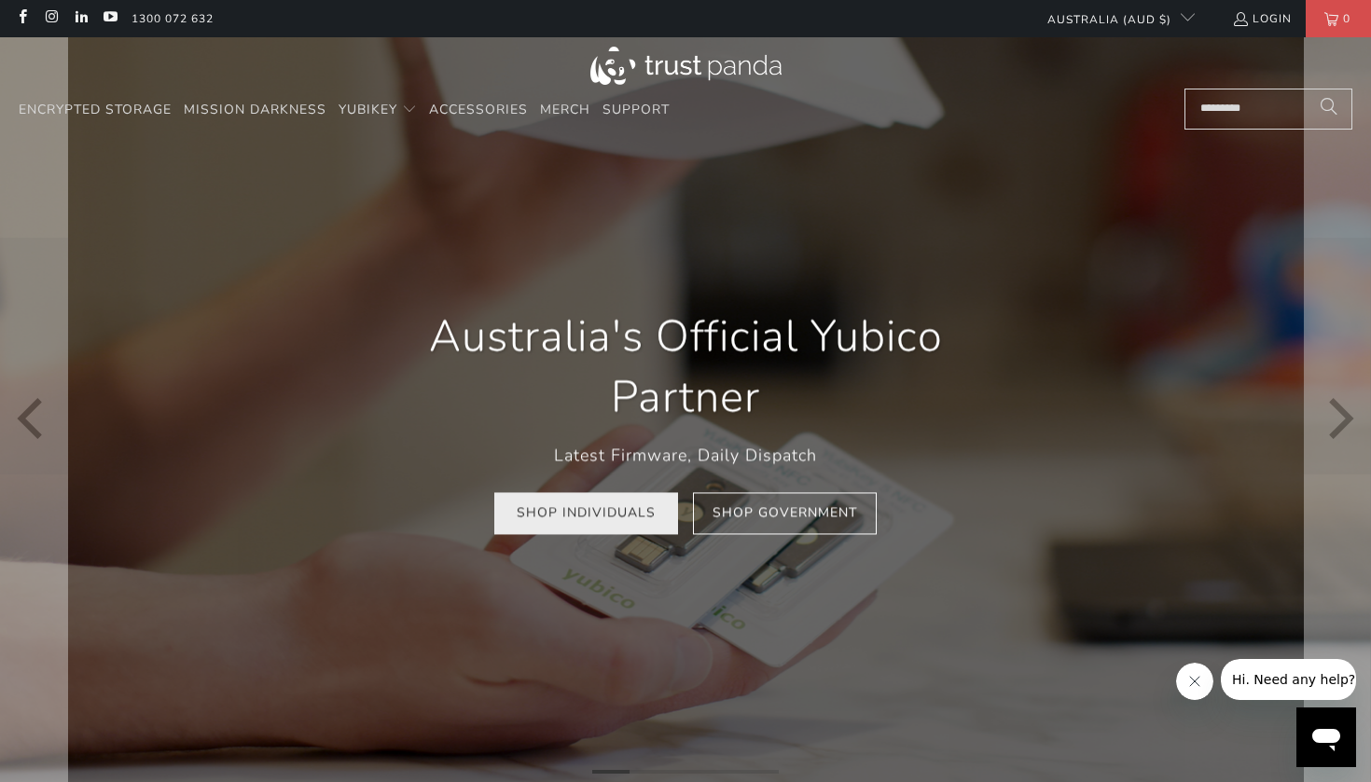
click at [599, 520] on link "Shop Individuals" at bounding box center [586, 513] width 184 height 42
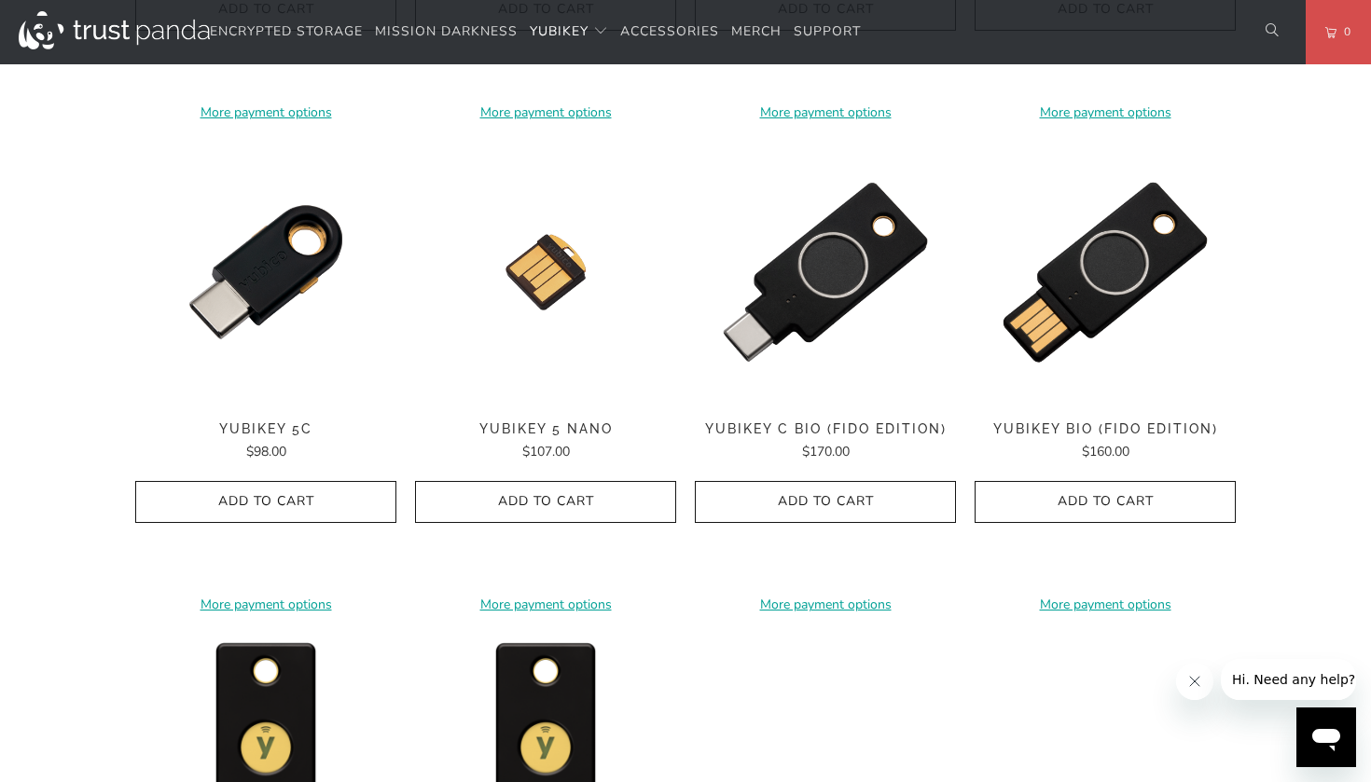
scroll to position [1370, 0]
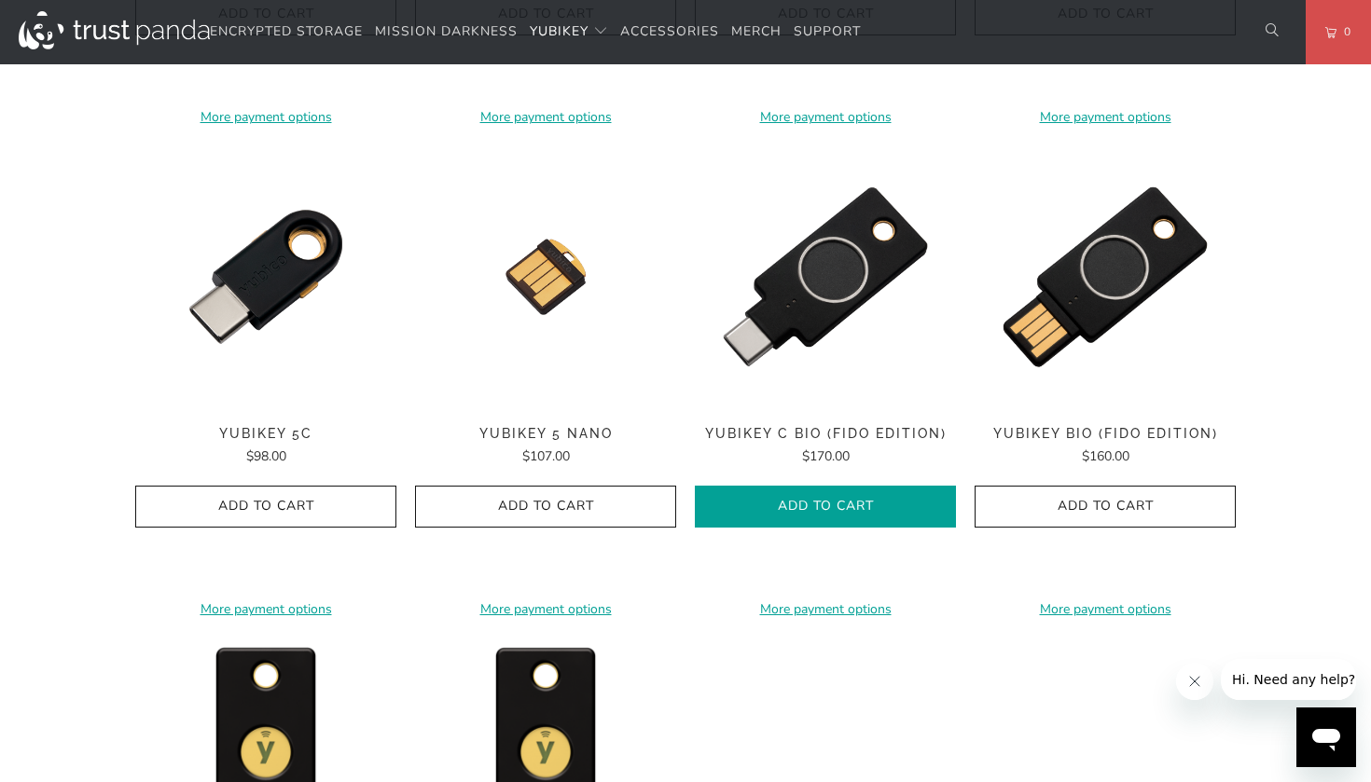
click at [811, 492] on icon "button" at bounding box center [825, 507] width 30 height 30
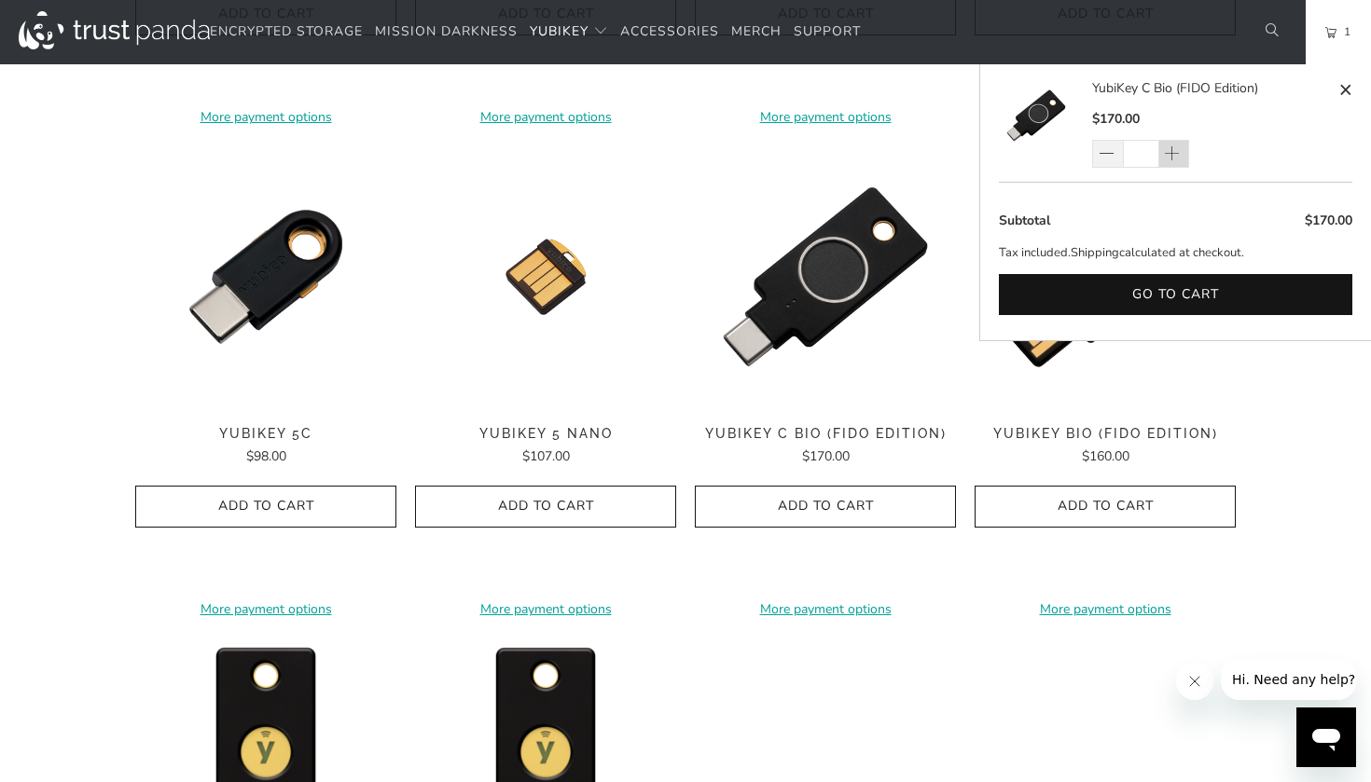
click at [1180, 153] on span at bounding box center [1172, 154] width 19 height 19
type input "*"
click at [1346, 92] on span at bounding box center [1345, 89] width 14 height 23
type input "*"
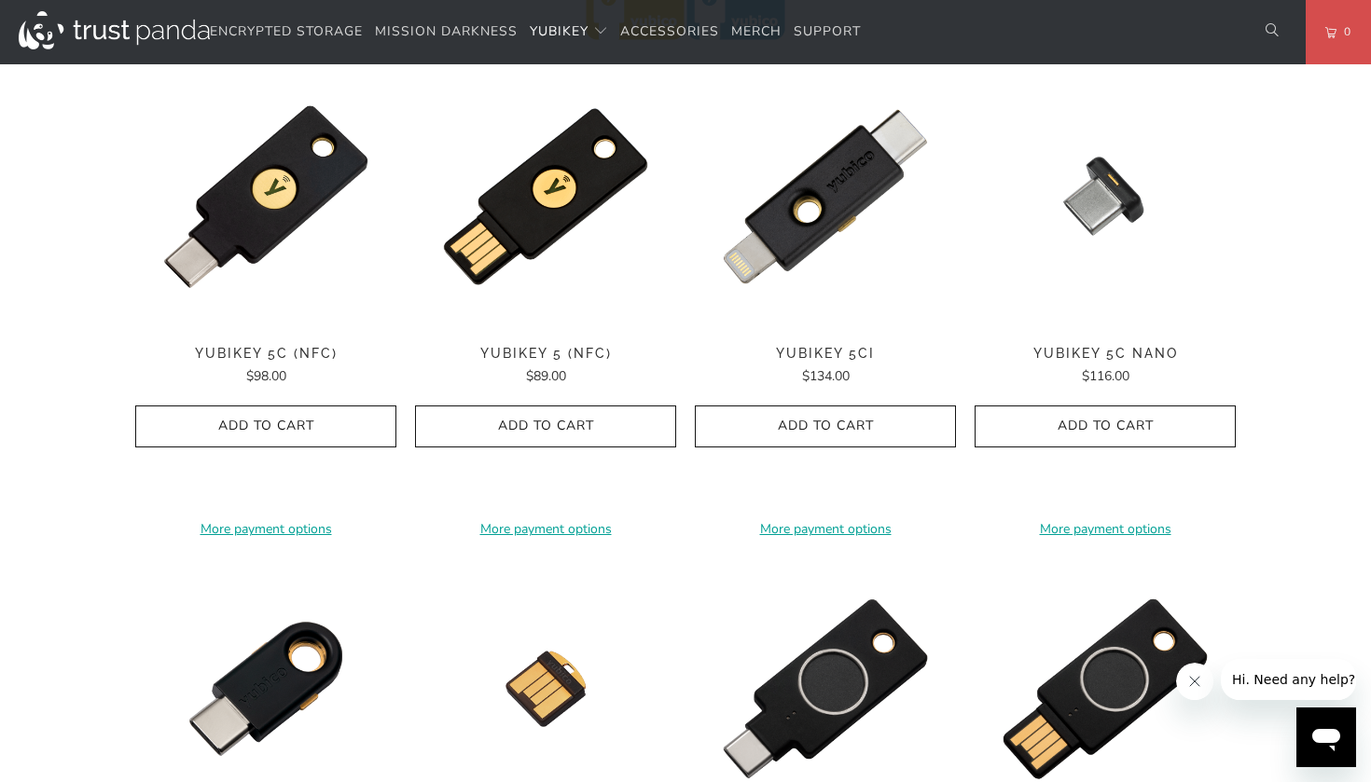
scroll to position [958, 0]
click at [268, 423] on icon "button" at bounding box center [266, 427] width 30 height 30
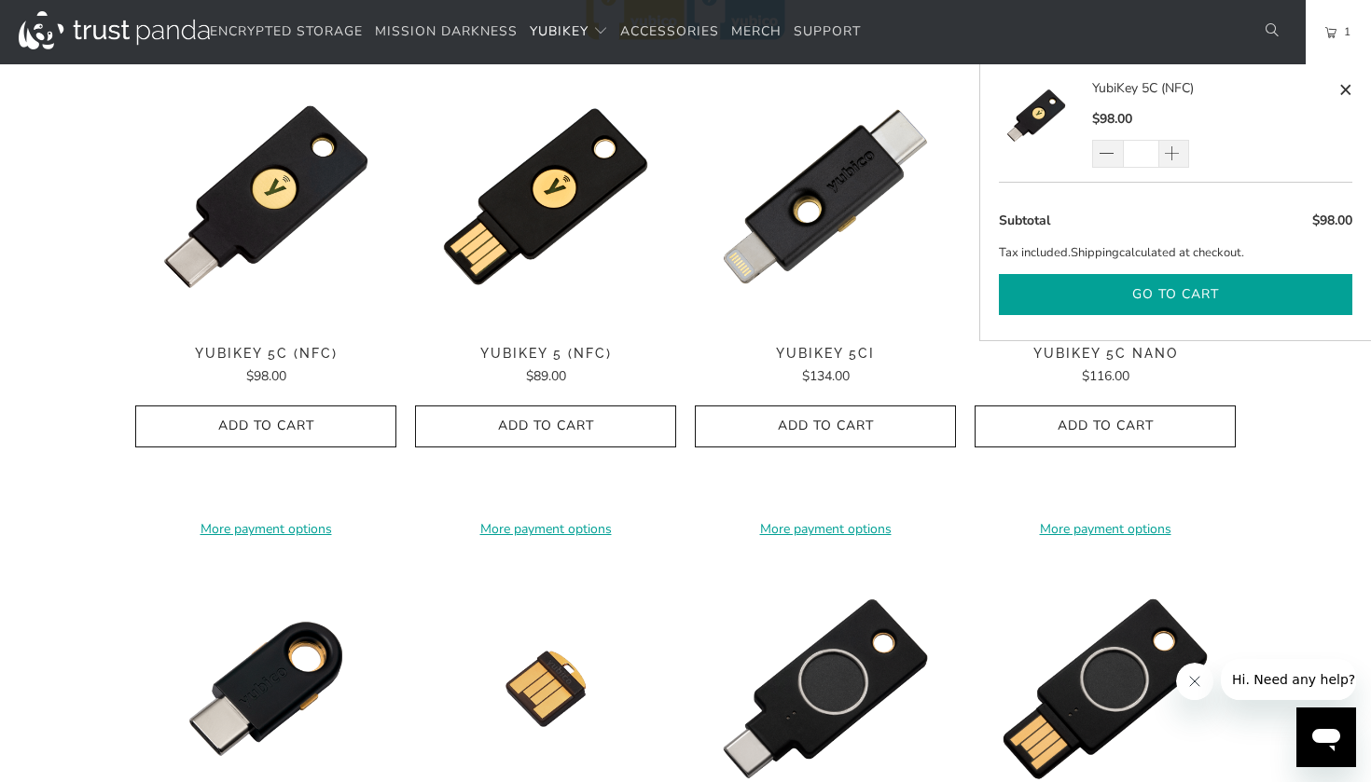
click at [1171, 287] on button "Go to cart" at bounding box center [1175, 295] width 353 height 42
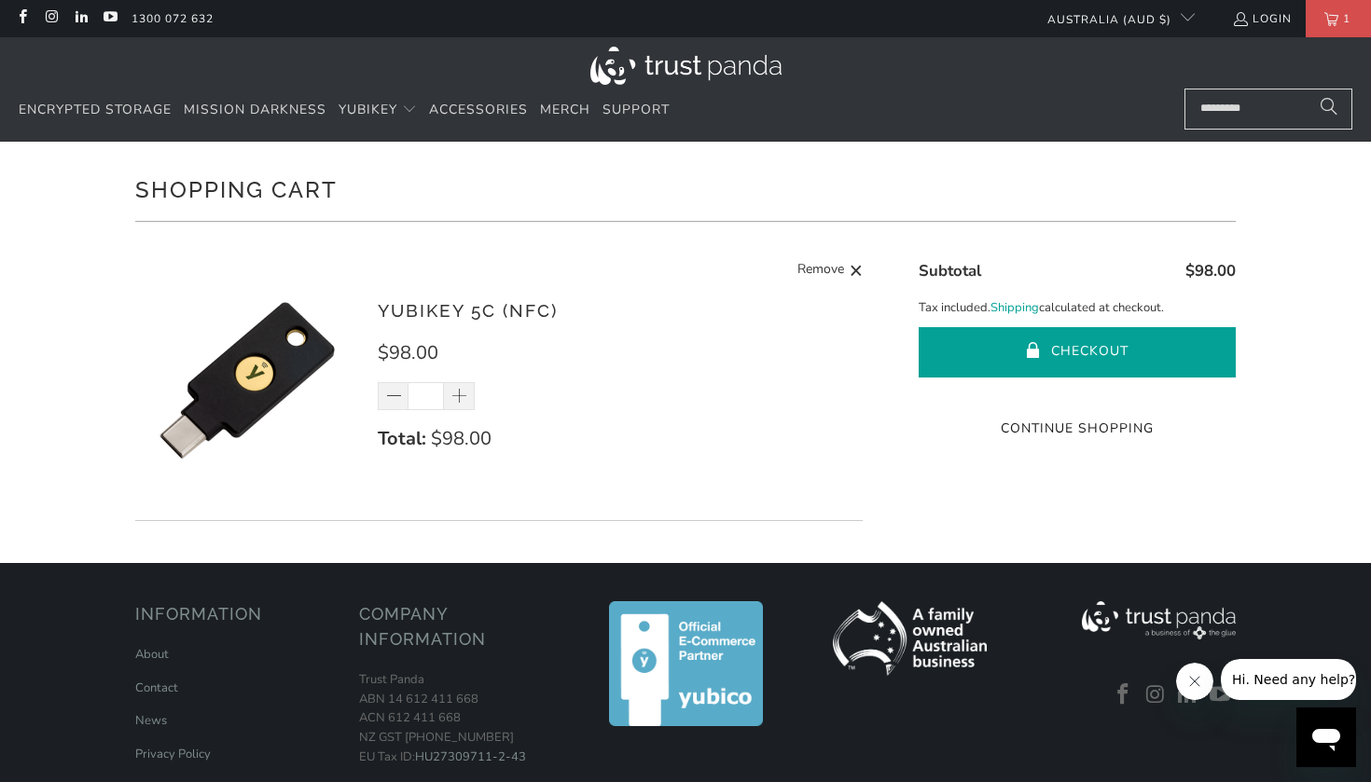
click at [995, 363] on button "Checkout" at bounding box center [1077, 352] width 317 height 50
